Goal: Task Accomplishment & Management: Complete application form

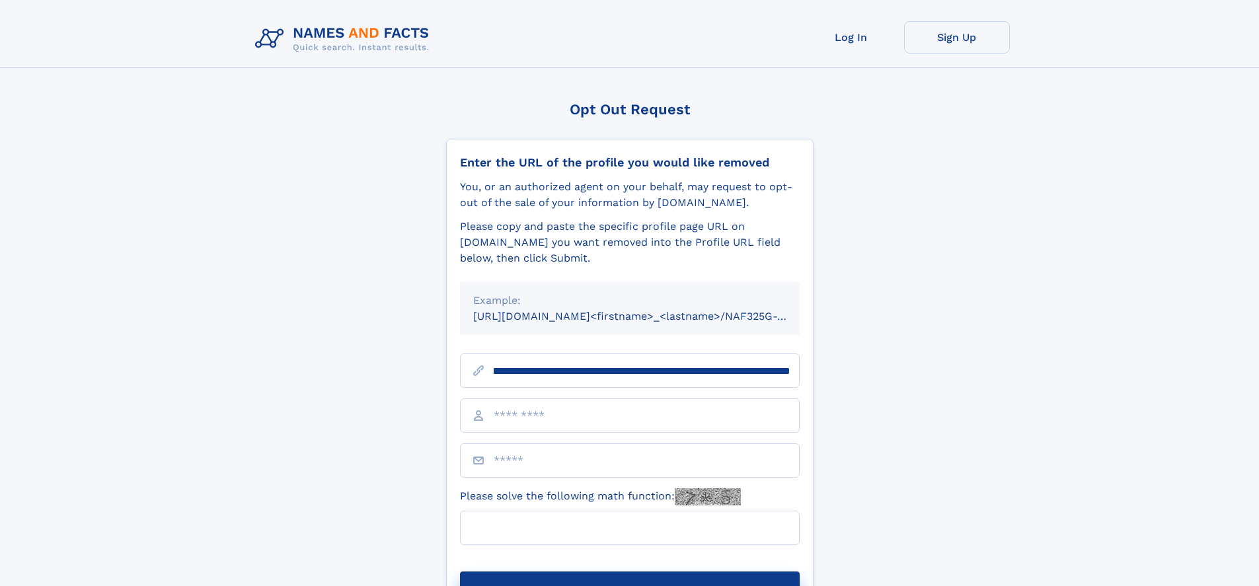
scroll to position [0, 147]
type input "**********"
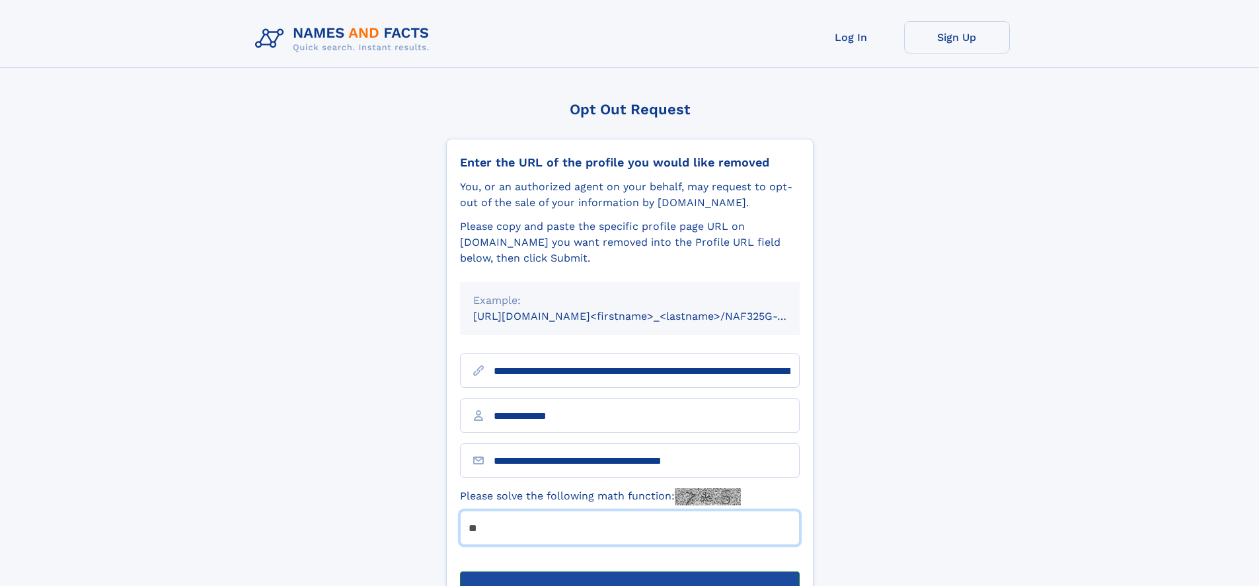
type input "**"
click at [629, 572] on button "Submit Opt Out Request" at bounding box center [630, 593] width 340 height 42
